Goal: Task Accomplishment & Management: Manage account settings

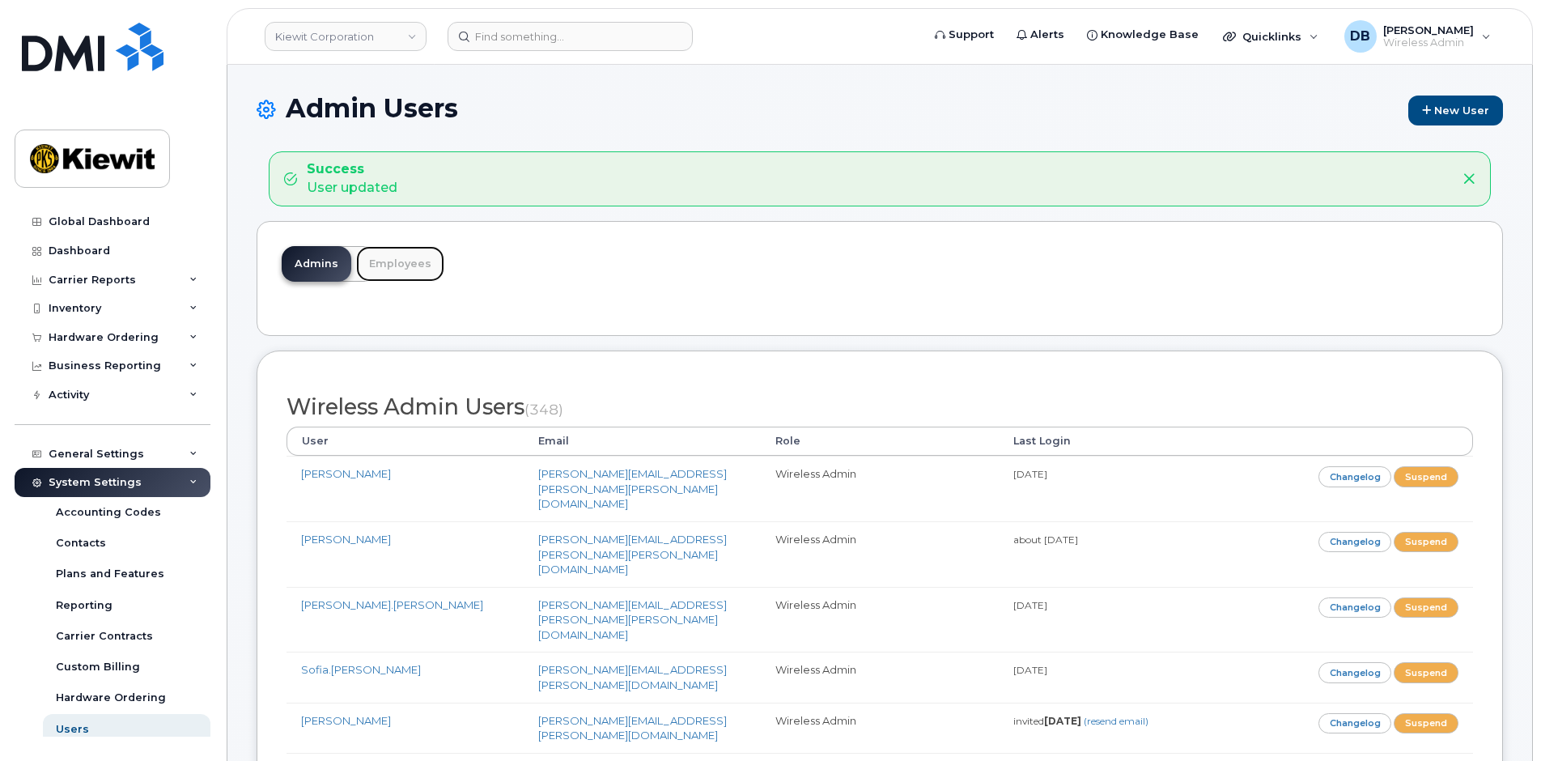
click at [425, 266] on link "Employees" at bounding box center [400, 264] width 88 height 36
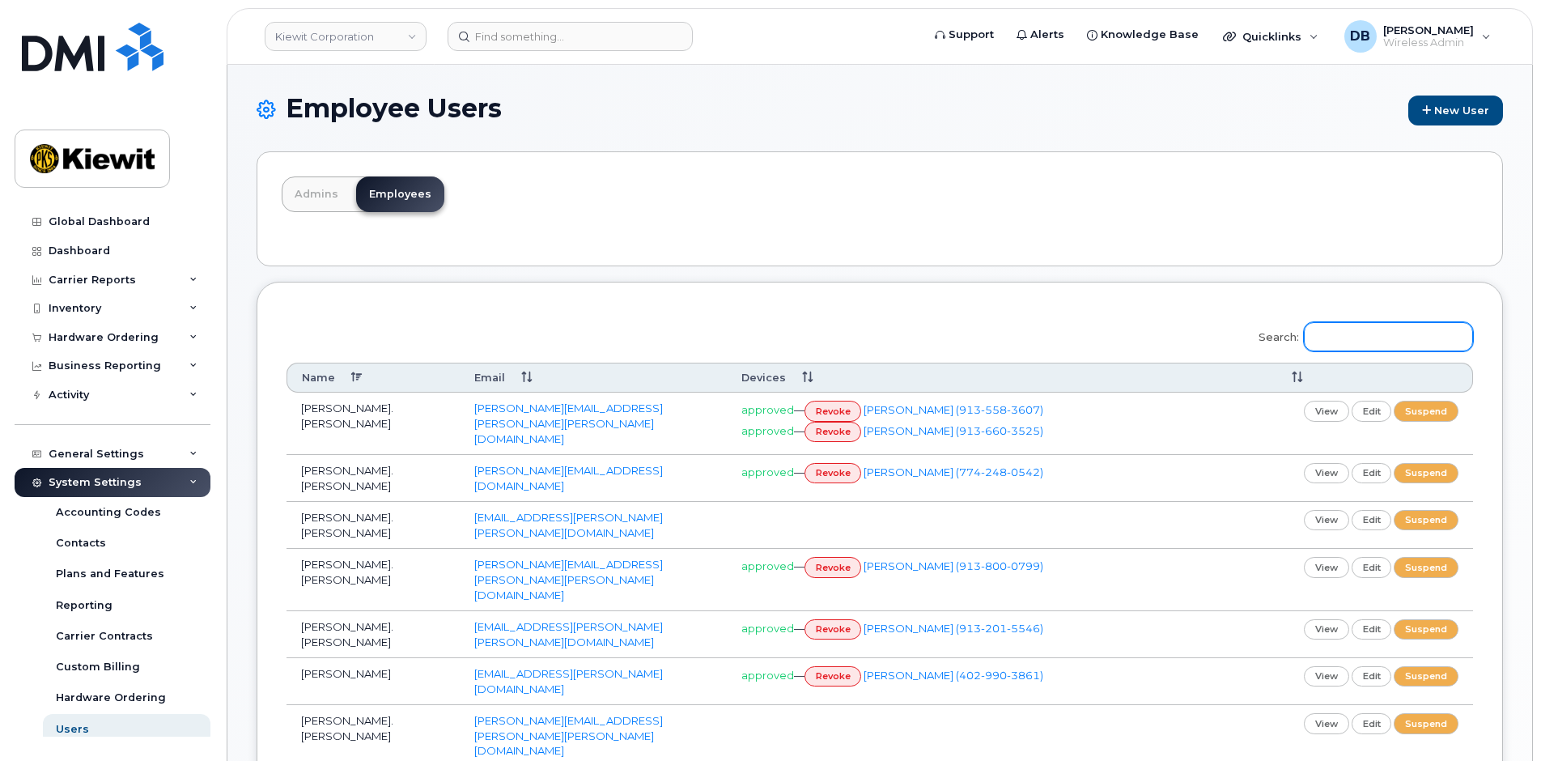
click at [1347, 339] on input "Search:" at bounding box center [1387, 336] width 169 height 29
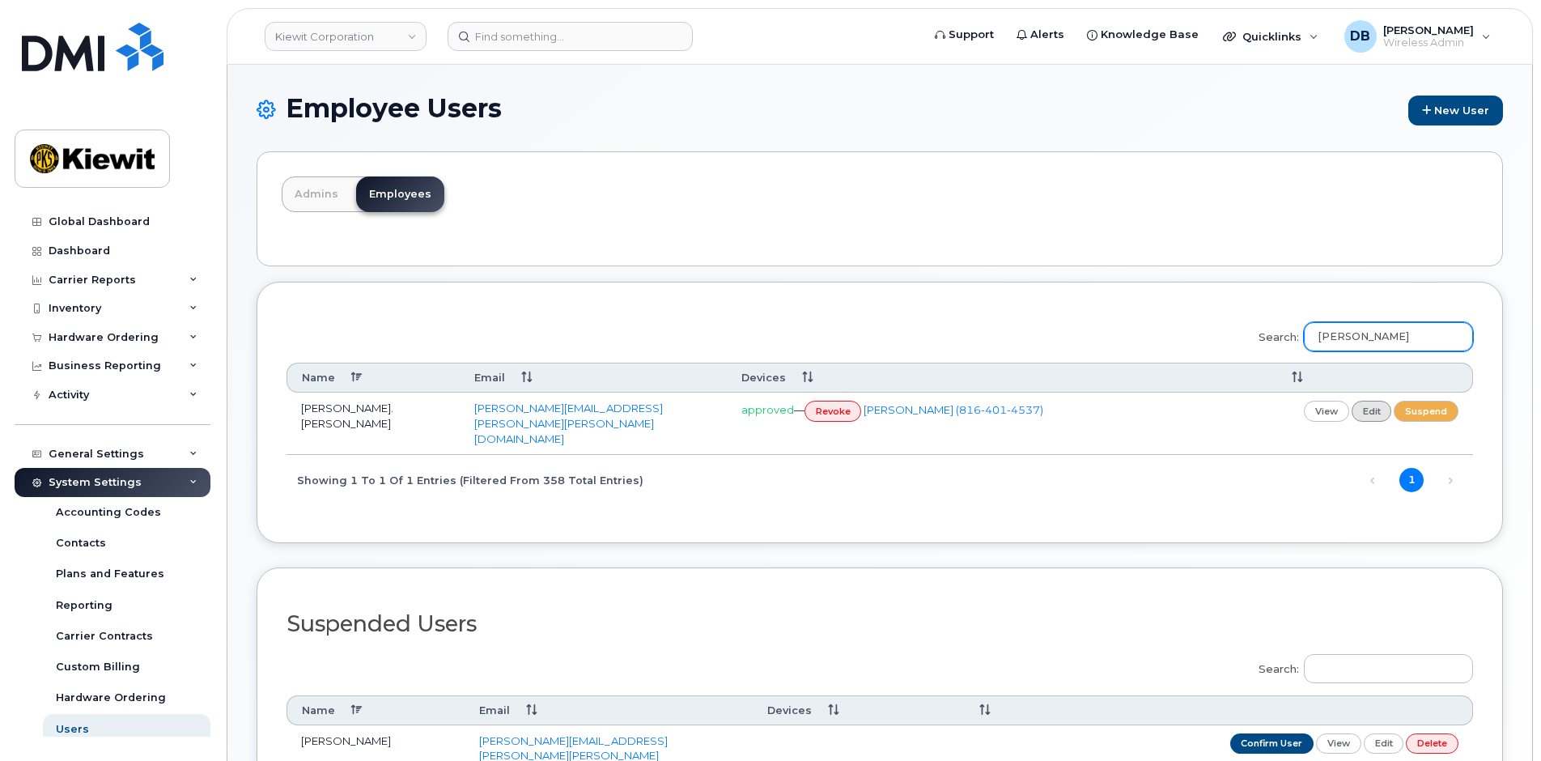
type input "[PERSON_NAME]"
click at [1376, 409] on link "edit" at bounding box center [1371, 411] width 40 height 20
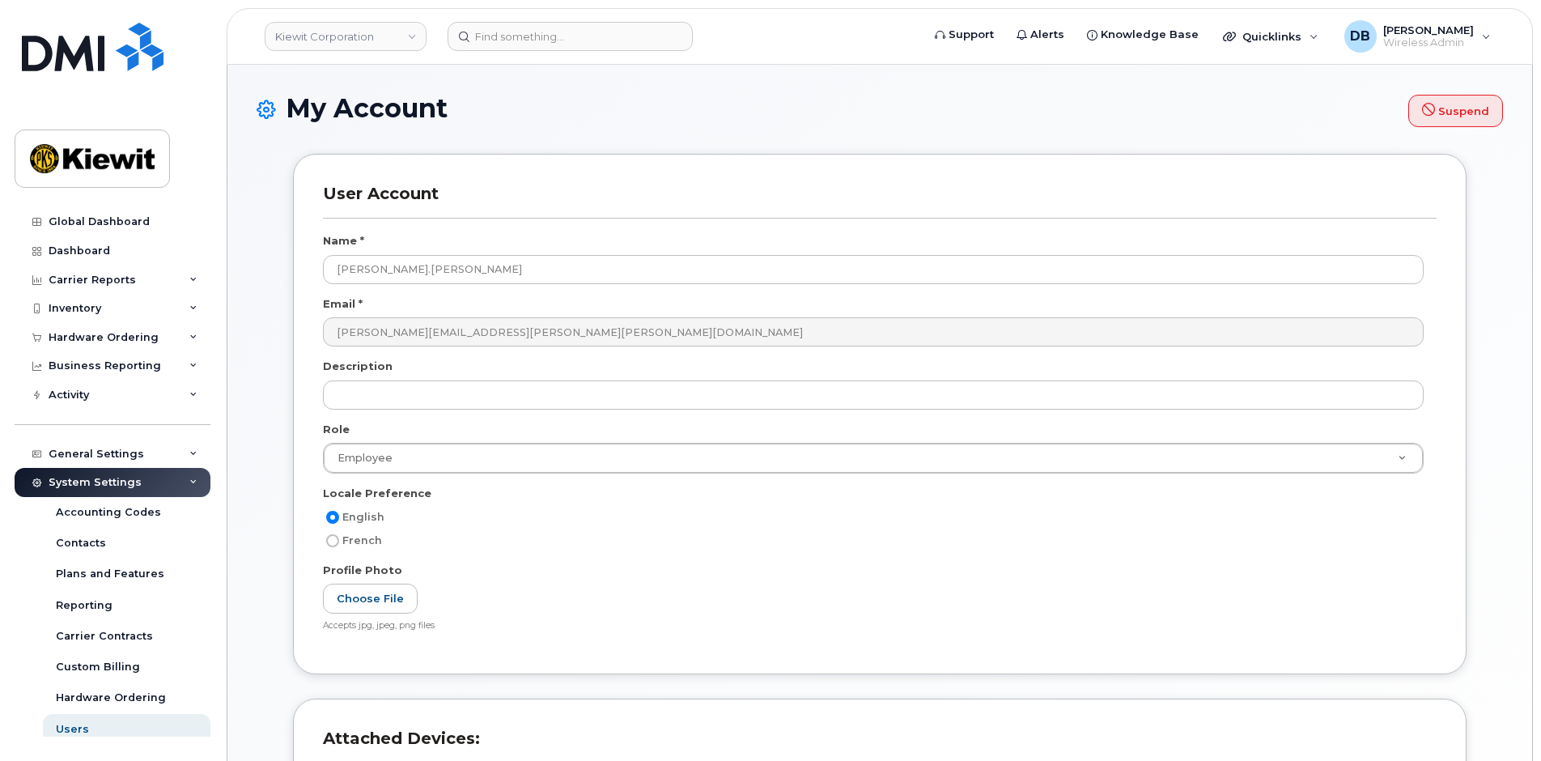
select select
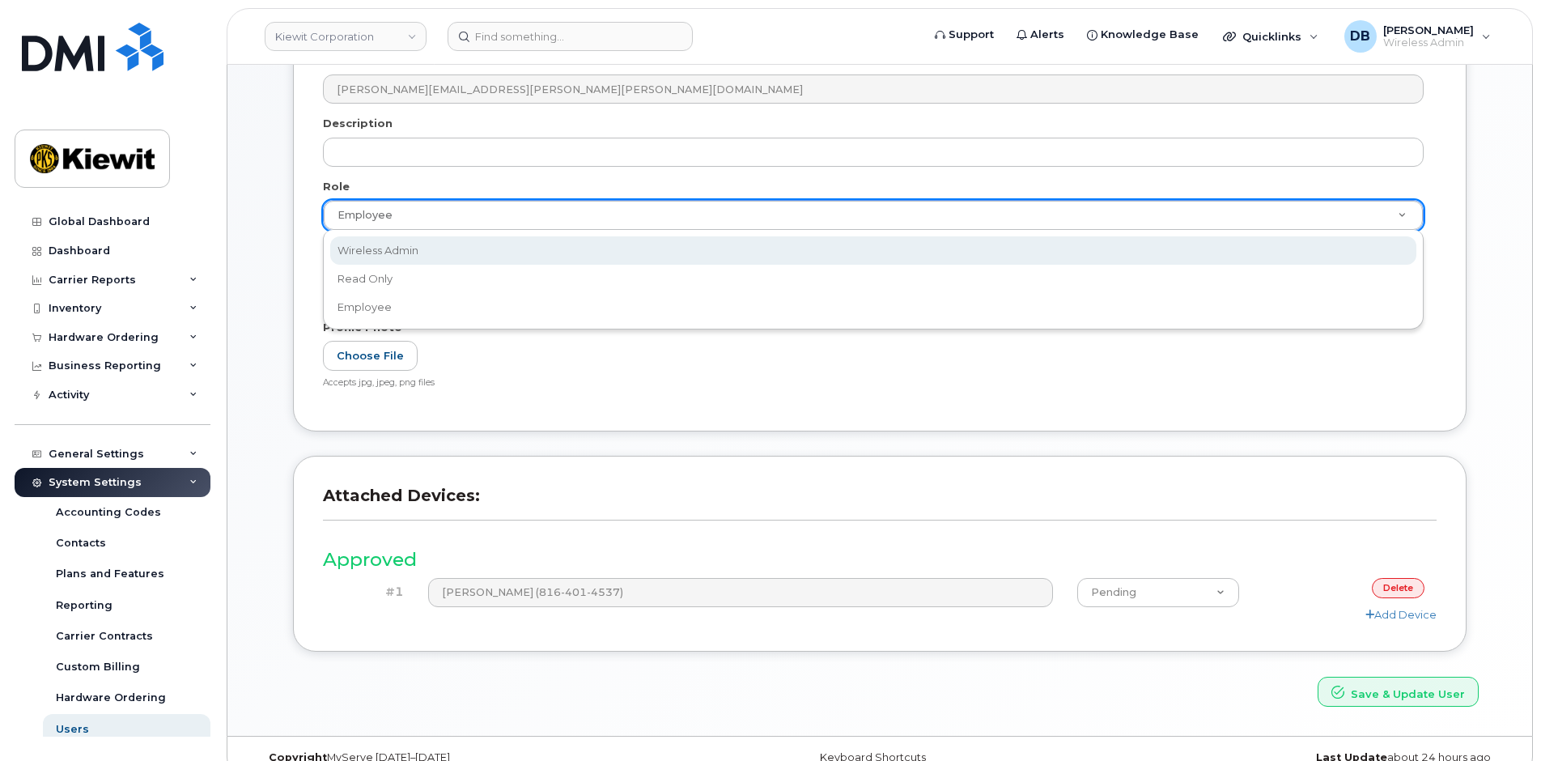
select select "wireless_admin"
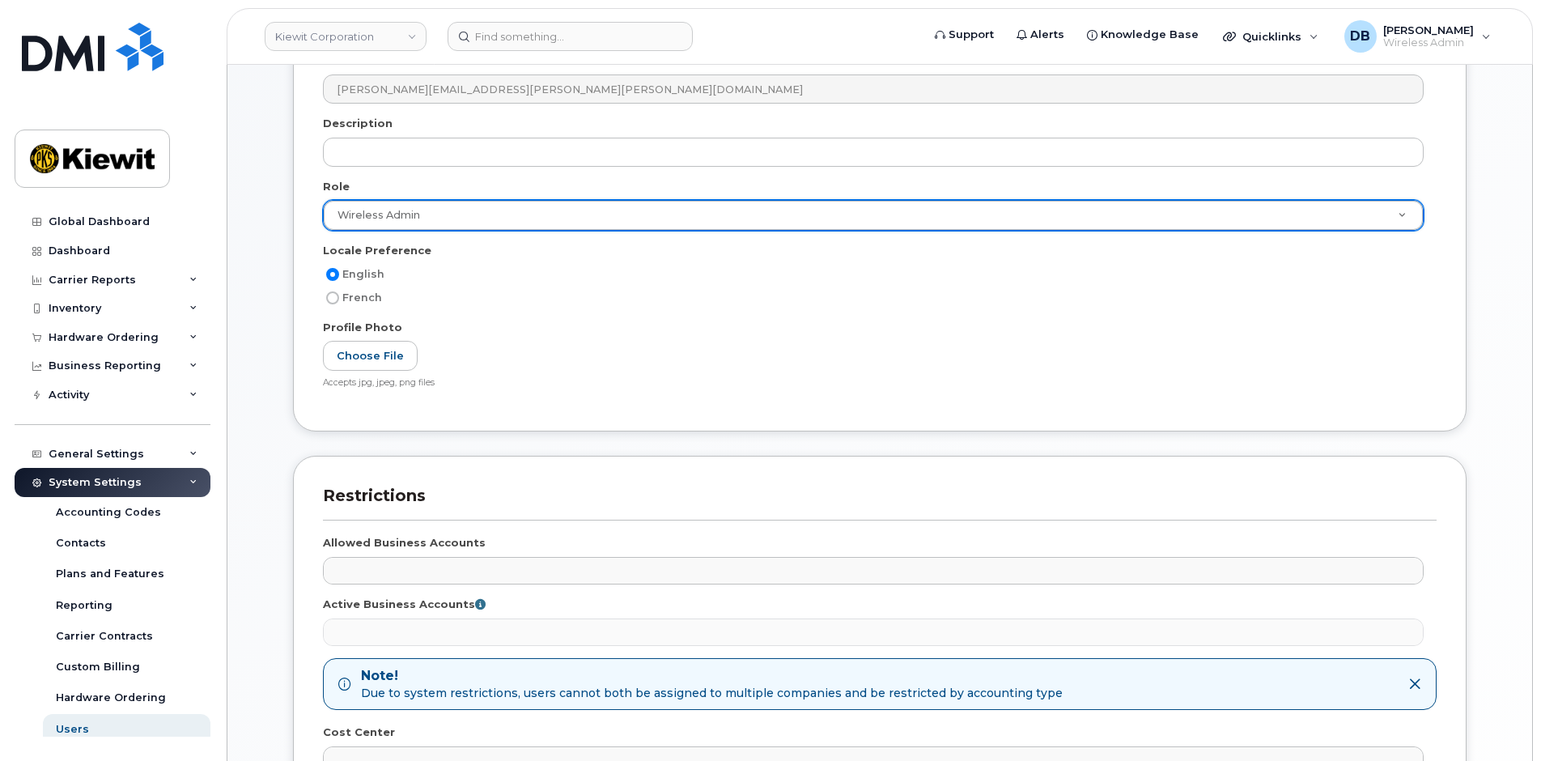
scroll to position [537, 0]
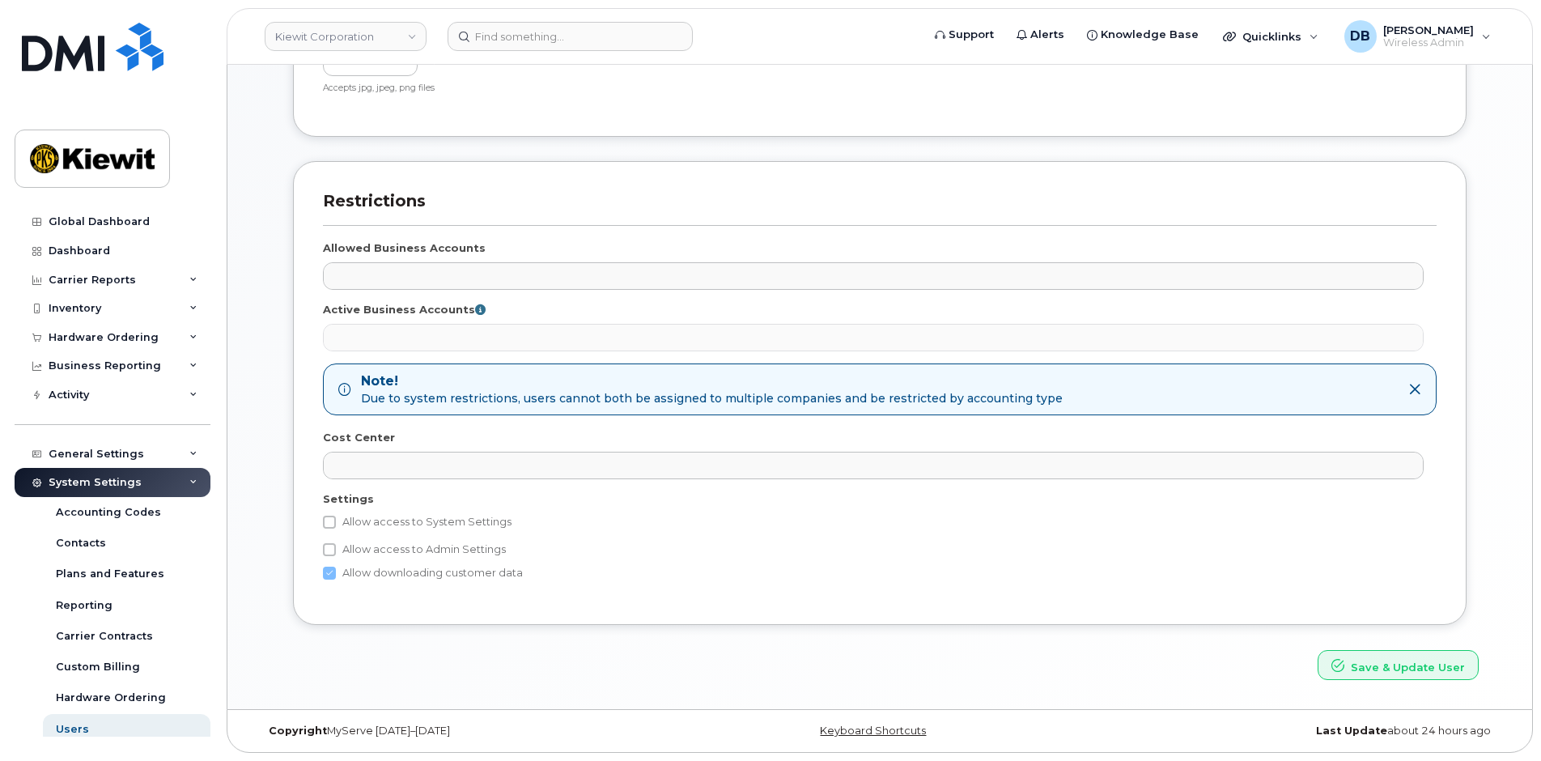
click at [382, 519] on label "Allow access to System Settings" at bounding box center [417, 521] width 189 height 19
click at [336, 519] on input "Allow access to System Settings" at bounding box center [329, 521] width 13 height 13
checkbox input "true"
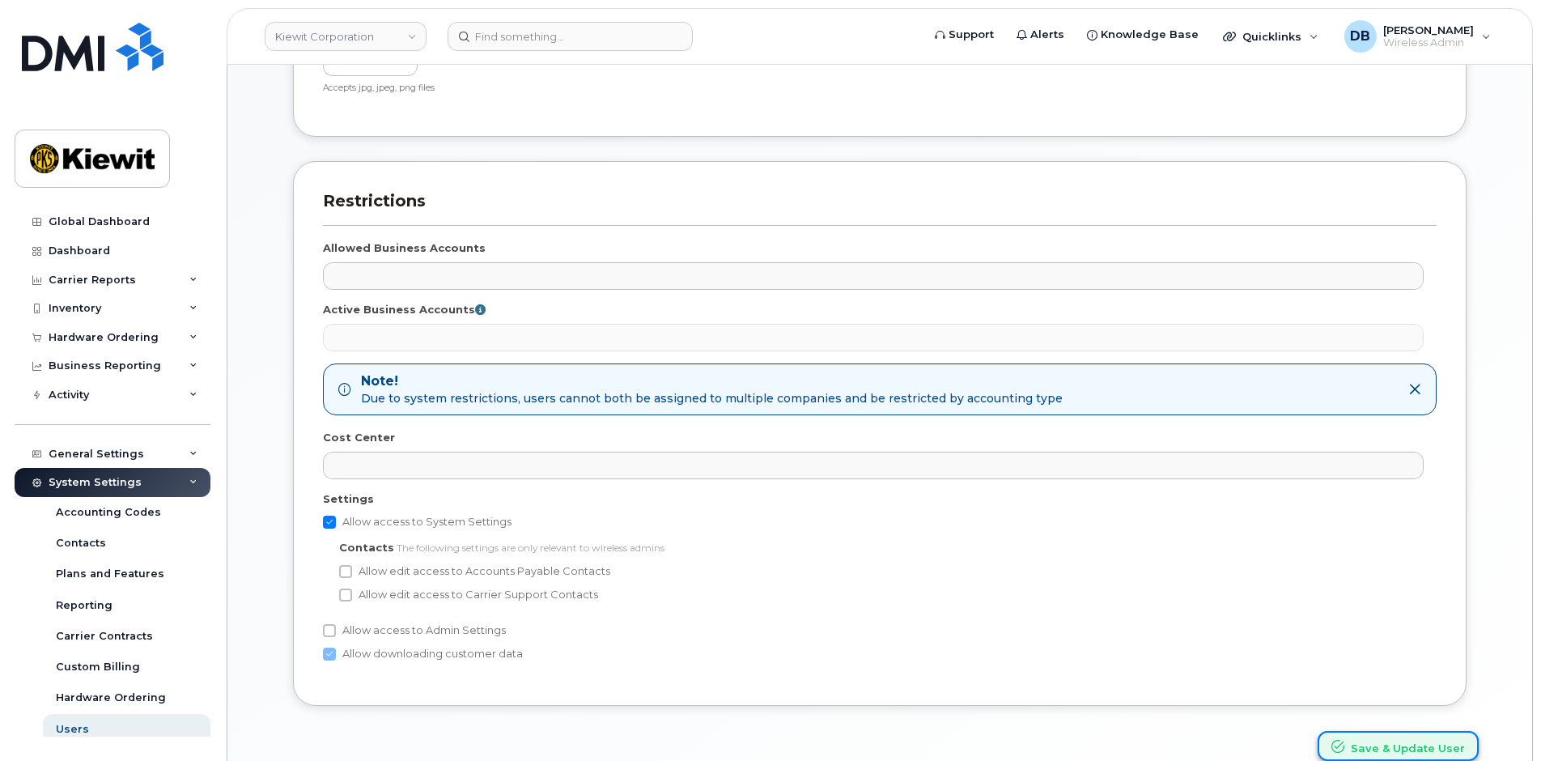
click at [1399, 749] on button "Save & Update User" at bounding box center [1397, 746] width 161 height 30
